Goal: Task Accomplishment & Management: Use online tool/utility

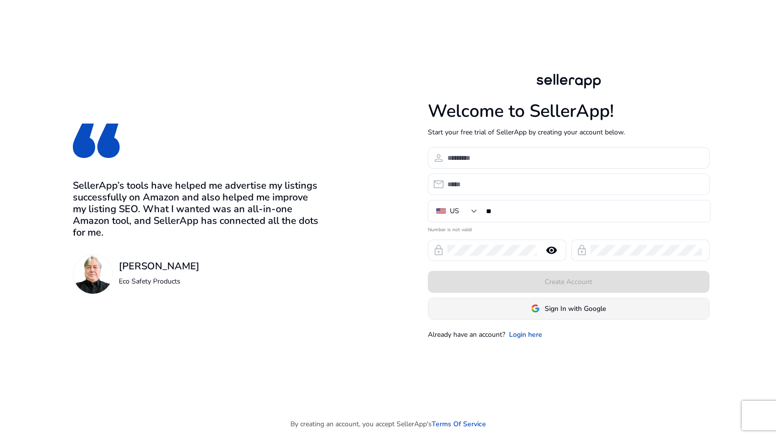
click at [546, 317] on span at bounding box center [568, 308] width 281 height 23
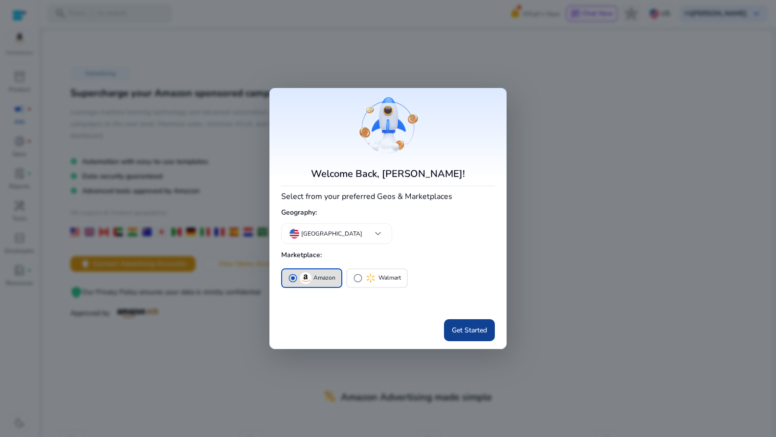
click at [464, 326] on span "Get Started" at bounding box center [469, 330] width 35 height 10
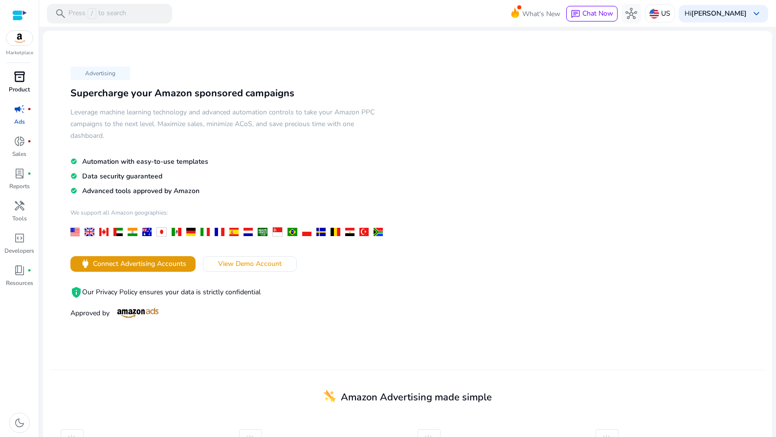
click at [20, 86] on p "Product" at bounding box center [19, 89] width 21 height 9
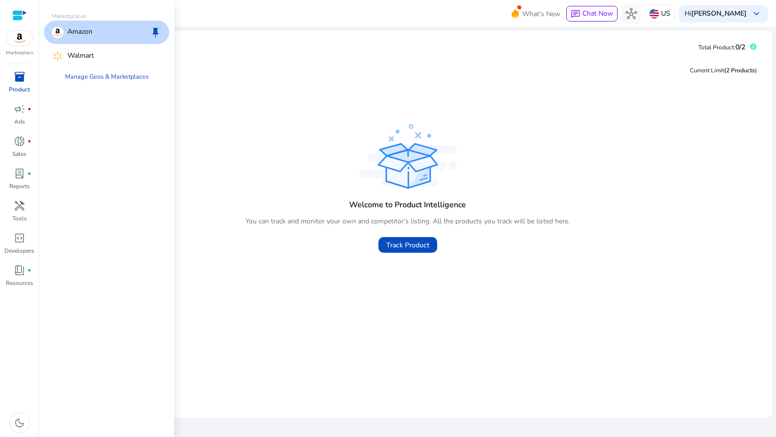
click at [22, 77] on span "inventory_2" at bounding box center [20, 77] width 12 height 12
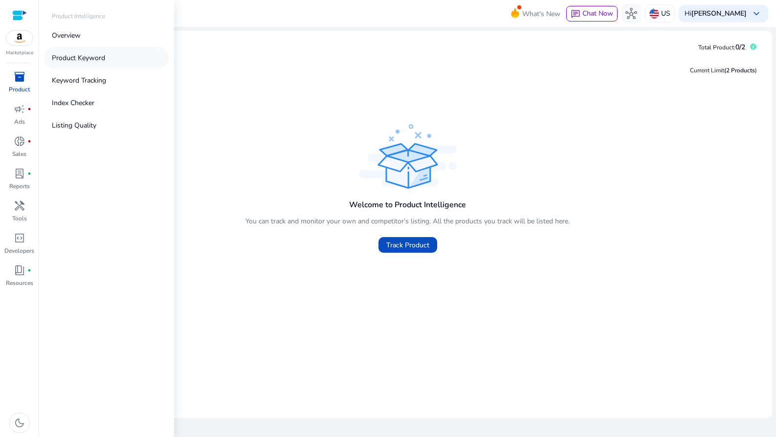
click at [89, 57] on p "Product Keyword" at bounding box center [78, 58] width 53 height 10
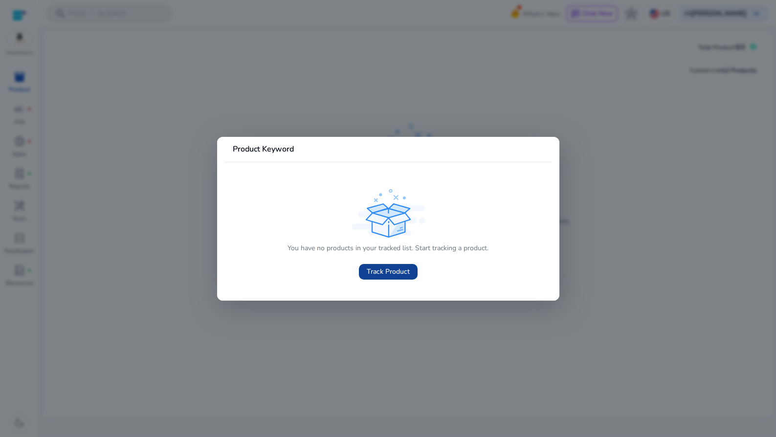
click at [386, 270] on span "Track Product" at bounding box center [388, 271] width 43 height 10
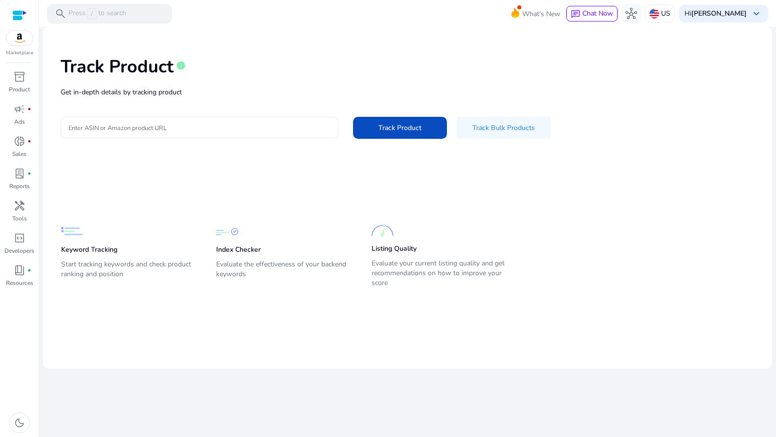
click at [242, 120] on div at bounding box center [199, 128] width 262 height 22
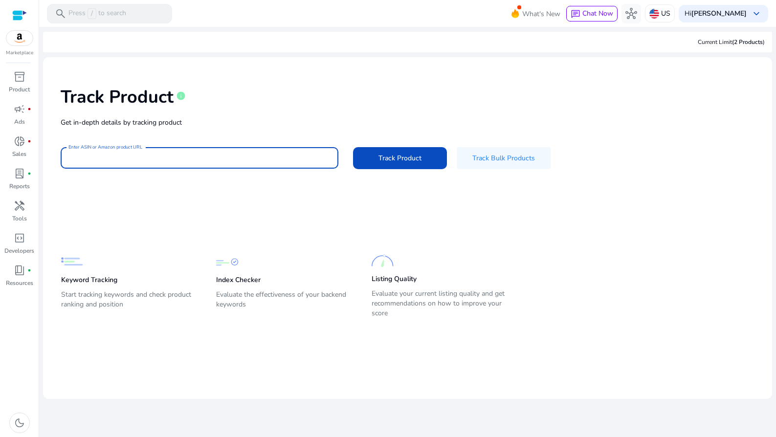
paste input "**********"
type input "**********"
click at [390, 160] on span "Track Product" at bounding box center [399, 158] width 43 height 10
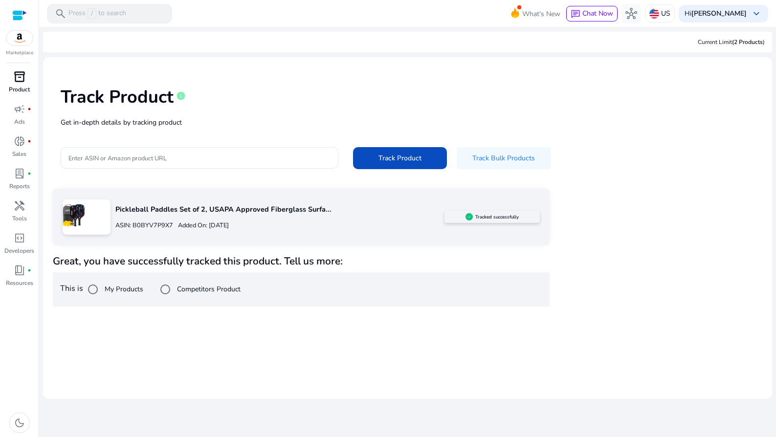
click at [14, 85] on link "inventory_2 Product" at bounding box center [19, 85] width 39 height 32
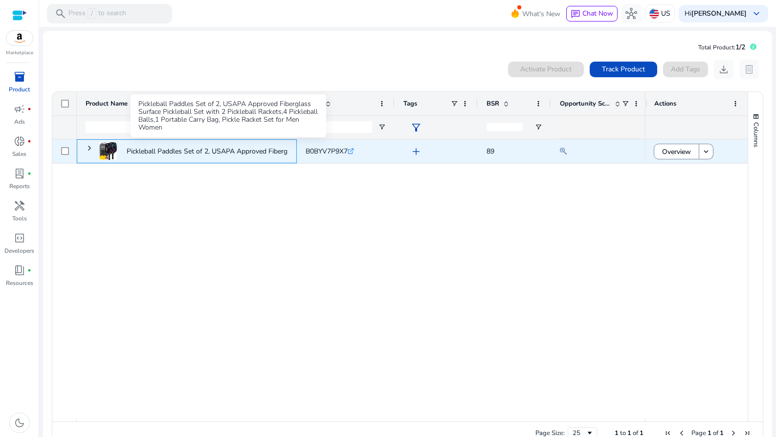
click at [187, 152] on p "Pickleball Paddles Set of 2, USAPA Approved Fiberglass Surface..." at bounding box center [228, 151] width 202 height 20
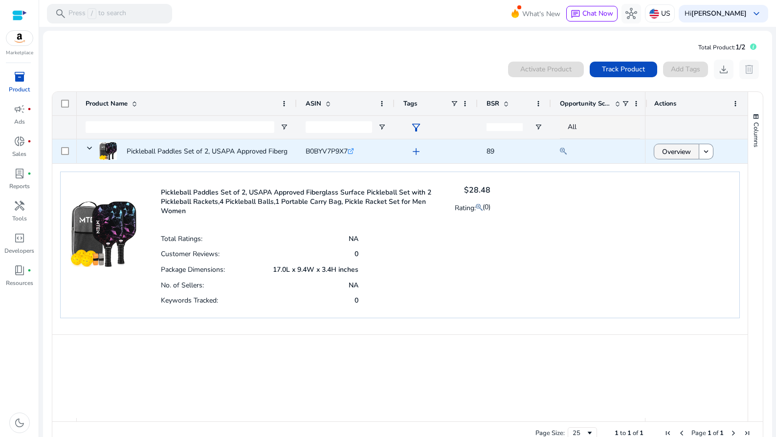
click at [669, 152] on span "Overview" at bounding box center [676, 152] width 29 height 20
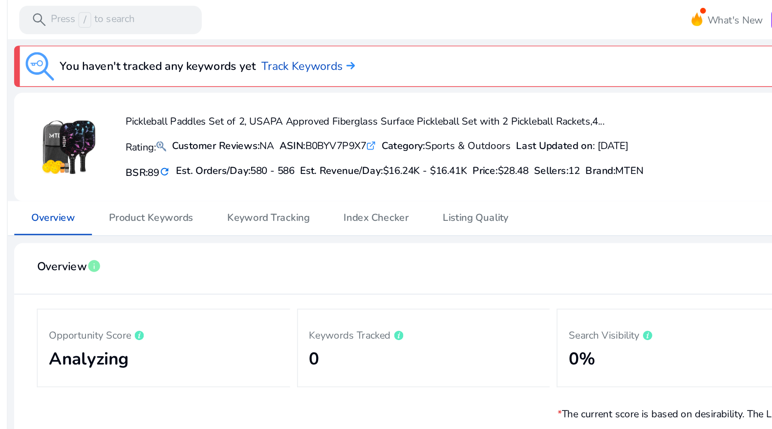
click at [143, 118] on mat-icon "refresh" at bounding box center [147, 117] width 8 height 9
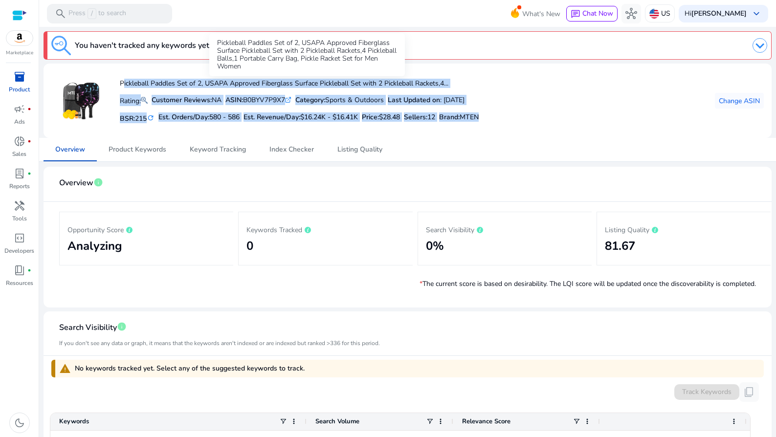
drag, startPoint x: 517, startPoint y: 119, endPoint x: 121, endPoint y: 84, distance: 397.5
click at [121, 84] on div "Pickleball Paddles Set of 2, USAPA Approved Fiberglass Surface Pickleball Set w…" at bounding box center [407, 100] width 712 height 59
click at [121, 84] on h4 "Pickleball Paddles Set of 2, USAPA Approved Fiberglass Surface Pickleball Set w…" at bounding box center [299, 84] width 359 height 8
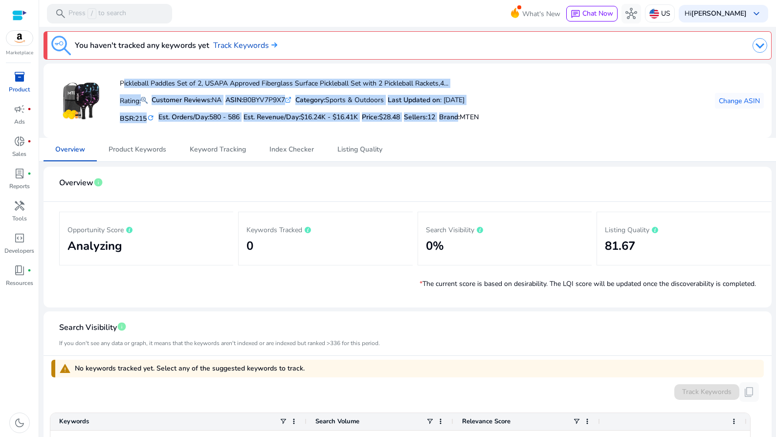
drag, startPoint x: 121, startPoint y: 83, endPoint x: 498, endPoint y: 111, distance: 377.9
click at [498, 111] on div "Pickleball Paddles Set of 2, USAPA Approved Fiberglass Surface Pickleball Set w…" at bounding box center [407, 100] width 712 height 59
drag, startPoint x: 516, startPoint y: 117, endPoint x: 139, endPoint y: 76, distance: 379.1
click at [139, 76] on div "Pickleball Paddles Set of 2, USAPA Approved Fiberglass Surface Pickleball Set w…" at bounding box center [407, 100] width 712 height 59
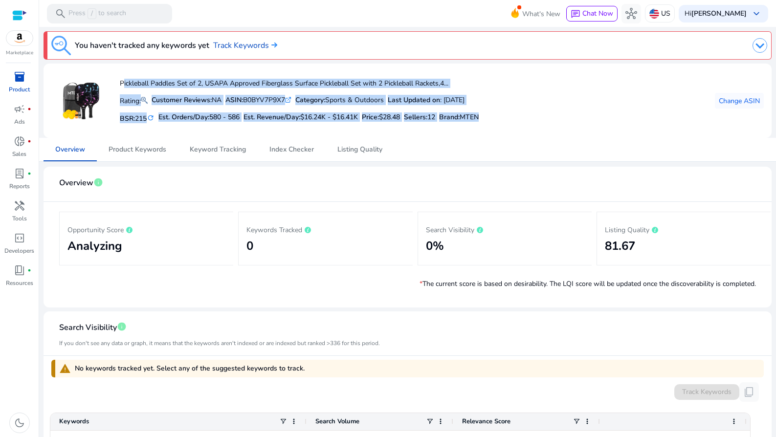
click at [139, 76] on div "Pickleball Paddles Set of 2, USAPA Approved Fiberglass Surface Pickleball Set w…" at bounding box center [299, 101] width 359 height 50
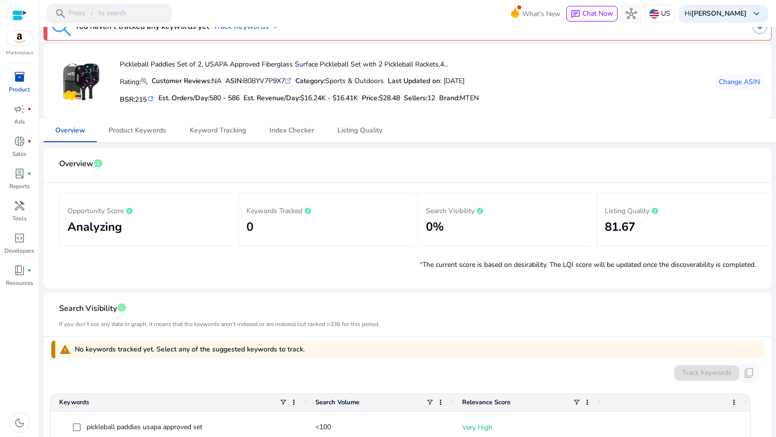
scroll to position [191, 0]
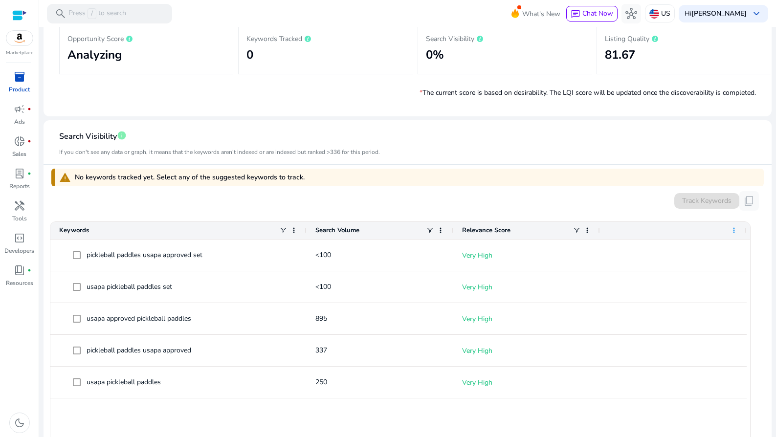
click at [732, 228] on span at bounding box center [734, 230] width 8 height 8
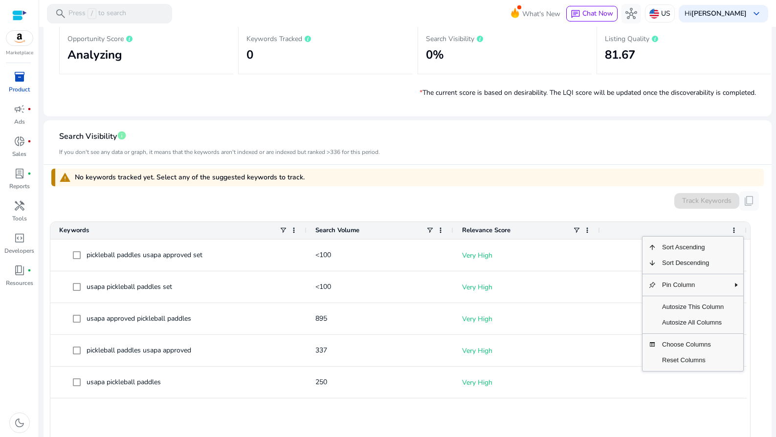
click at [539, 172] on div "warning No keywords tracked yet. Select any of the suggested keywords to track." at bounding box center [407, 178] width 712 height 18
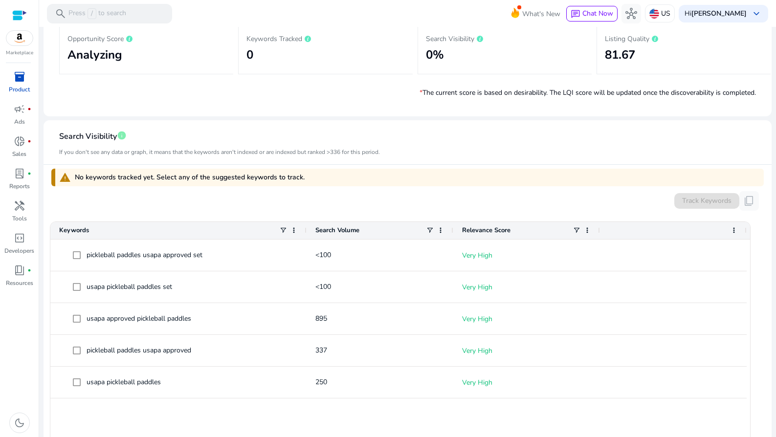
click at [538, 180] on div "warning No keywords tracked yet. Select any of the suggested keywords to track." at bounding box center [407, 178] width 712 height 18
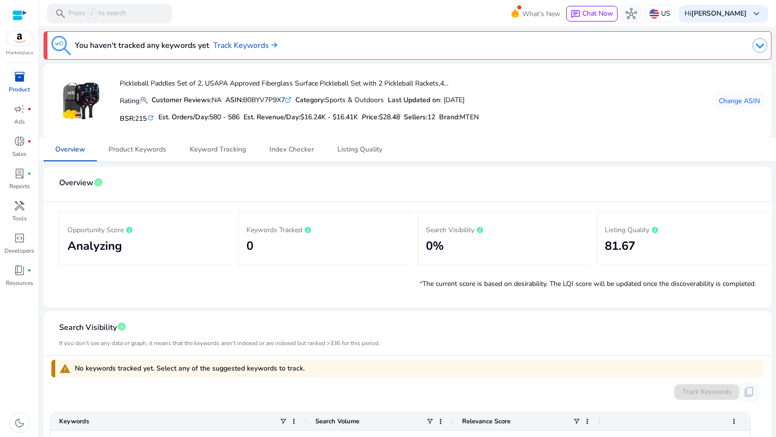
scroll to position [0, 0]
click at [21, 85] on p "Product" at bounding box center [19, 89] width 21 height 9
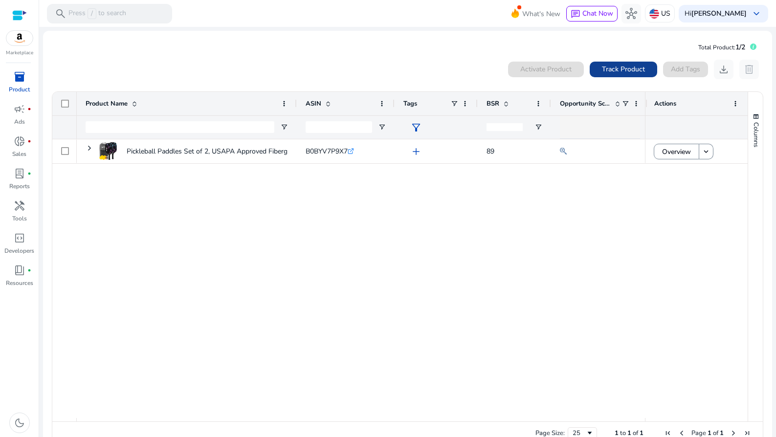
click at [643, 69] on span at bounding box center [622, 69] width 67 height 23
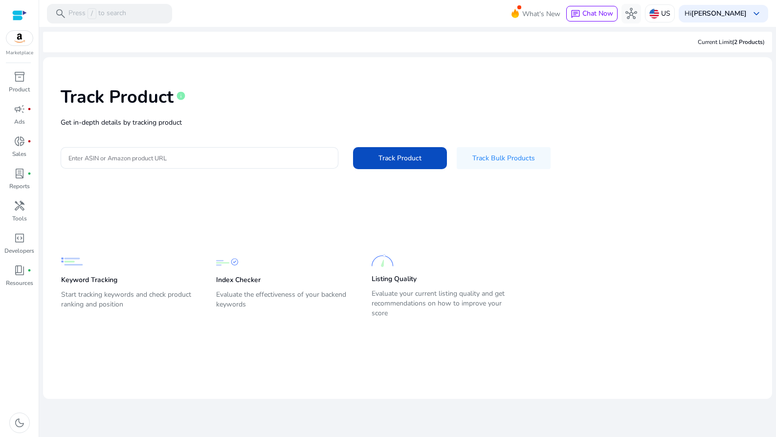
click at [232, 119] on p "Get in-depth details by tracking product" at bounding box center [408, 122] width 694 height 10
click at [211, 168] on div at bounding box center [199, 158] width 262 height 22
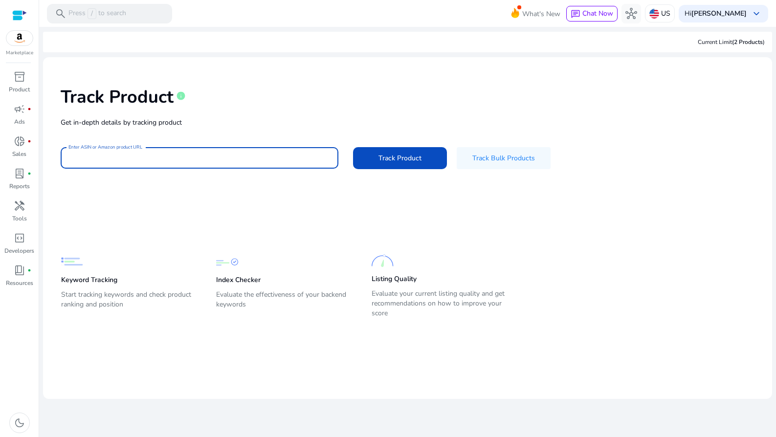
paste input "**********"
type input "**********"
click at [401, 154] on span "Track Product" at bounding box center [399, 158] width 43 height 10
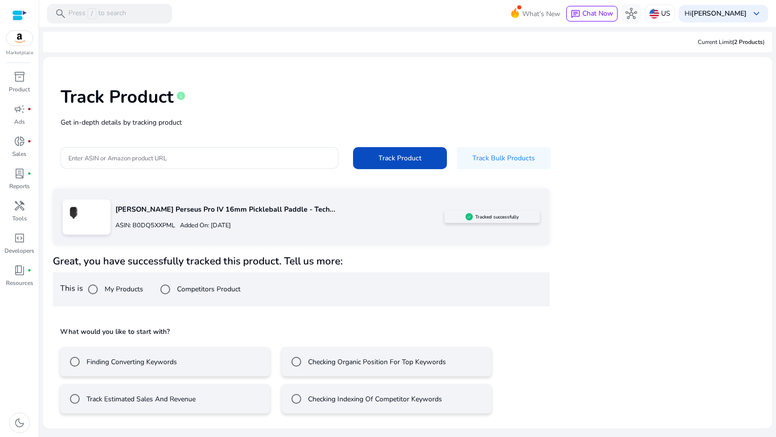
click at [157, 363] on label "Finding Converting Keywords" at bounding box center [131, 362] width 92 height 10
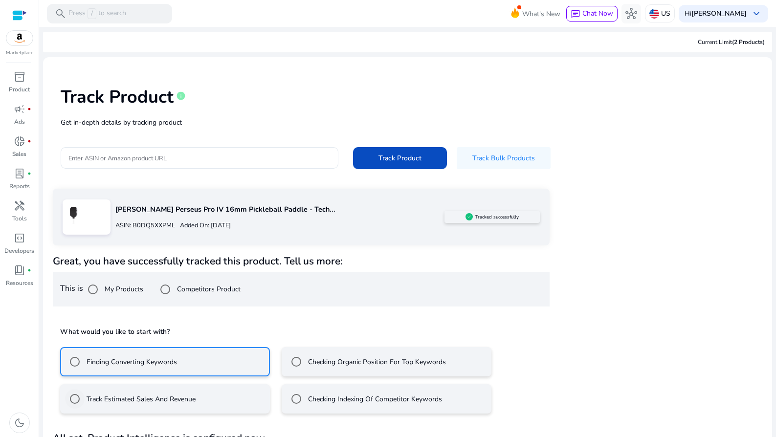
click at [157, 403] on label "Track Estimated Sales And Revenue" at bounding box center [140, 399] width 111 height 10
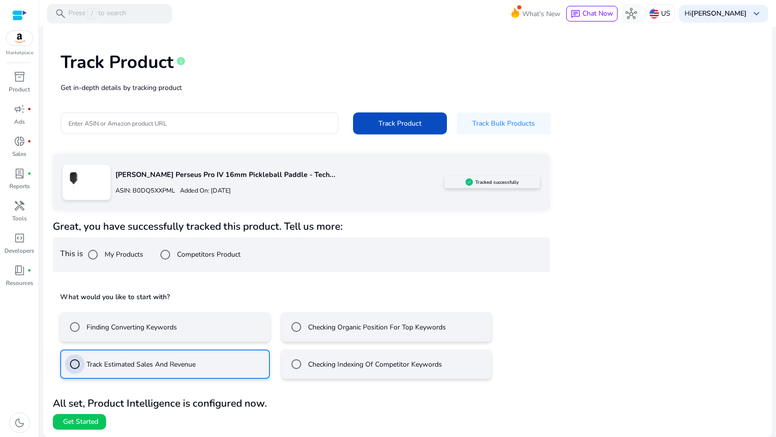
scroll to position [34, 0]
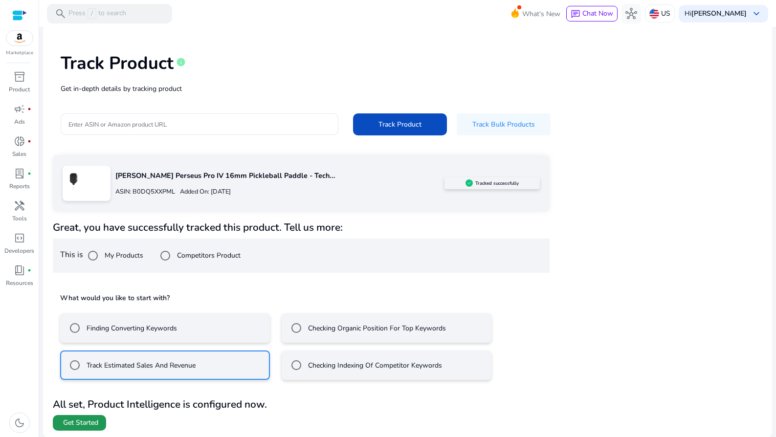
click at [95, 425] on span "Get Started" at bounding box center [80, 423] width 35 height 10
